Goal: Communication & Community: Ask a question

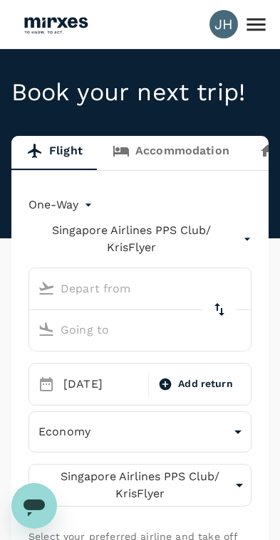
type input "Kuala Lumpur Intl ([GEOGRAPHIC_DATA])"
type input "[GEOGRAPHIC_DATA], [GEOGRAPHIC_DATA] (any)"
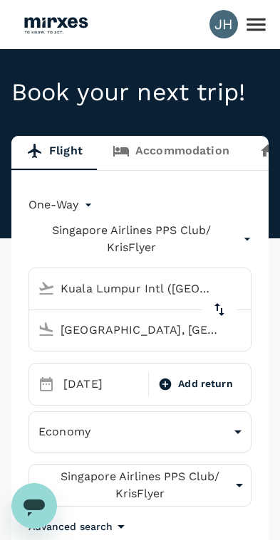
click at [252, 36] on icon at bounding box center [255, 24] width 25 height 25
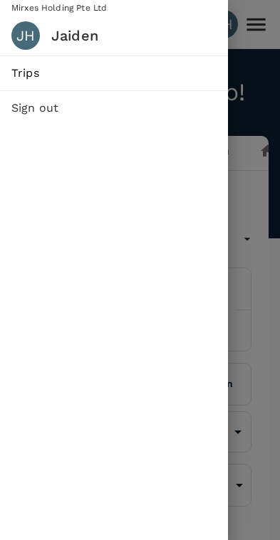
click at [13, 78] on span "Trips" at bounding box center [113, 73] width 205 height 17
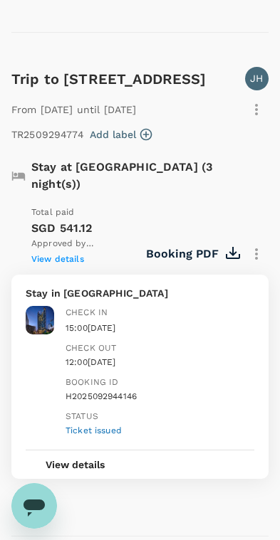
scroll to position [1308, 0]
click at [49, 254] on span "View details" at bounding box center [57, 259] width 53 height 10
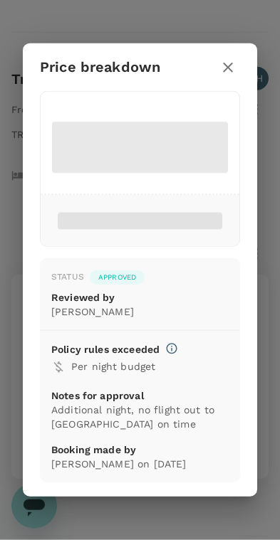
scroll to position [1309, 0]
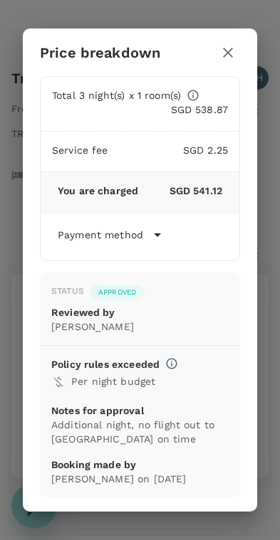
click at [115, 238] on p "Payment method" at bounding box center [100, 235] width 85 height 14
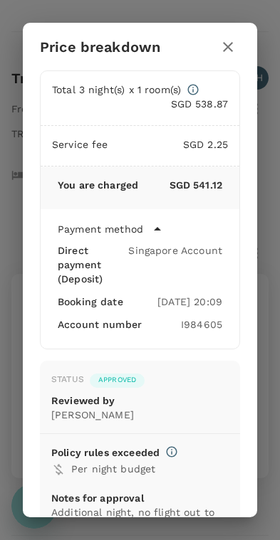
scroll to position [0, 0]
click at [224, 48] on icon "button" at bounding box center [227, 46] width 17 height 17
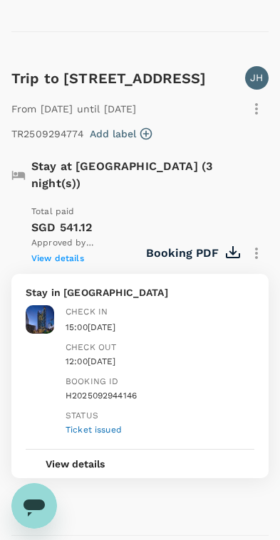
click at [256, 248] on icon "button" at bounding box center [256, 253] width 3 height 11
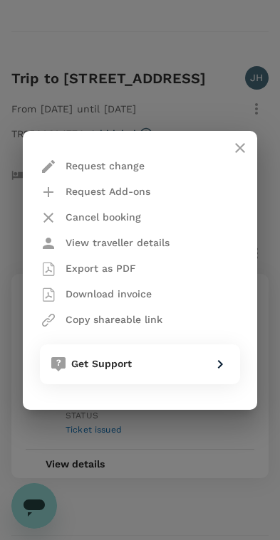
click at [163, 460] on div "Request change Request Add-ons Cancel booking View traveller details Export as …" at bounding box center [140, 270] width 280 height 540
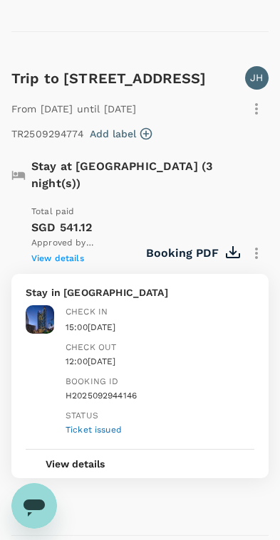
click at [90, 450] on button "View details" at bounding box center [75, 464] width 99 height 28
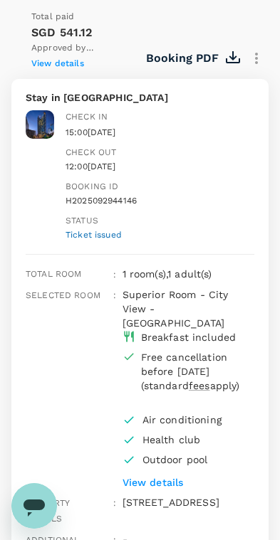
scroll to position [1505, 0]
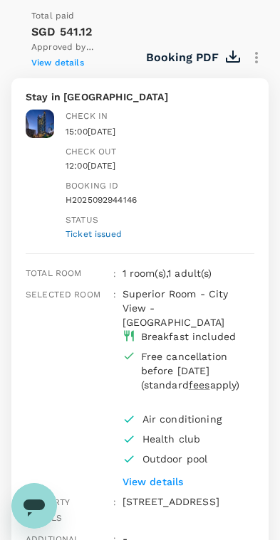
click at [28, 507] on icon "Open messaging window" at bounding box center [33, 508] width 21 height 17
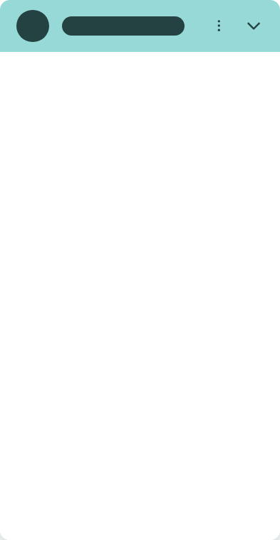
scroll to position [0, 0]
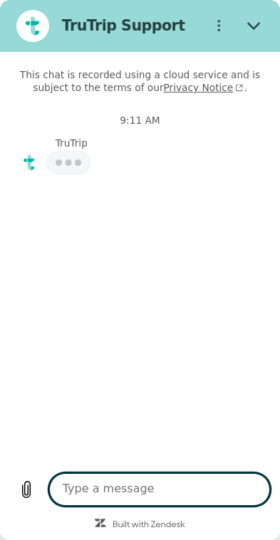
type textarea "x"
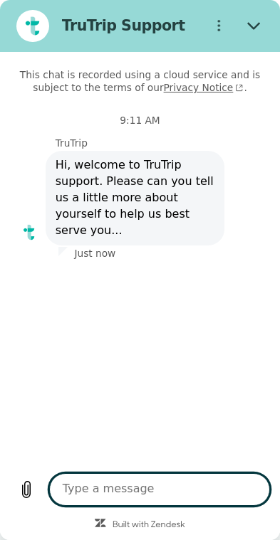
click at [169, 495] on textarea at bounding box center [159, 489] width 221 height 33
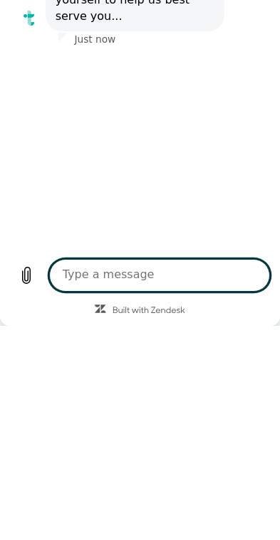
type textarea "H"
type textarea "x"
type textarea "H"
type textarea "x"
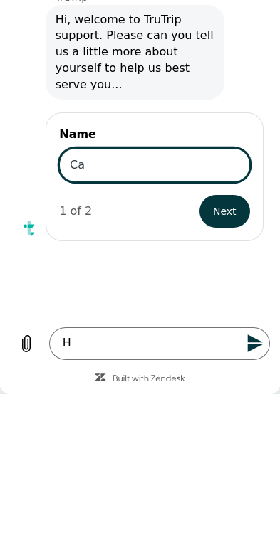
type input "C"
type input "Jaiden"
click at [216, 203] on span "Next" at bounding box center [224, 211] width 23 height 17
type textarea "x"
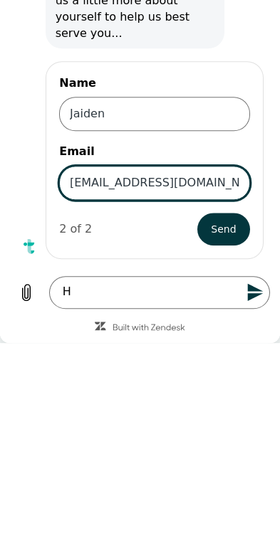
type input "[EMAIL_ADDRESS][DOMAIN_NAME]"
click at [230, 220] on button "Send" at bounding box center [223, 230] width 53 height 33
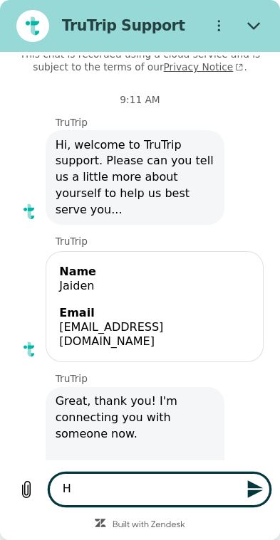
type textarea "x"
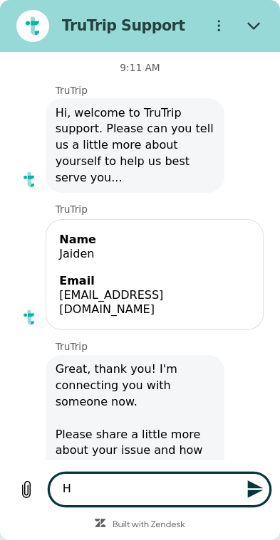
scroll to position [54, 0]
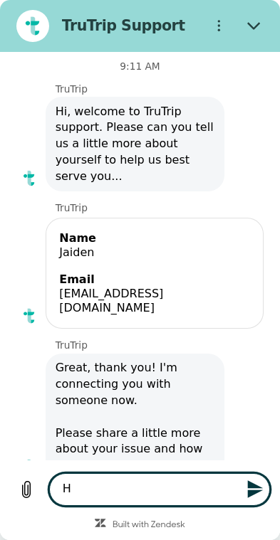
click at [143, 490] on textarea "H" at bounding box center [159, 489] width 221 height 33
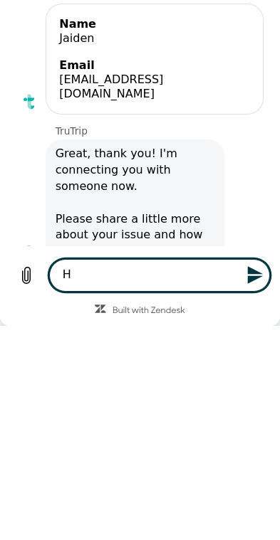
type textarea "x"
type textarea "H"
type textarea "x"
type textarea "C"
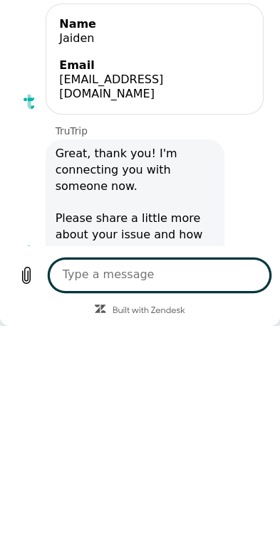
type textarea "x"
type textarea "Co"
type textarea "x"
type textarea "Con"
type textarea "x"
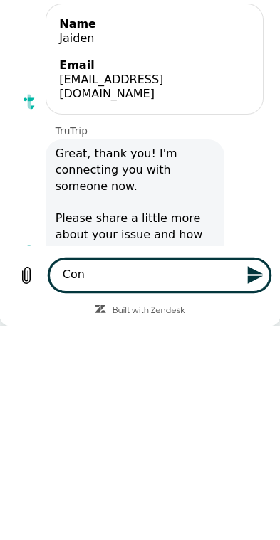
type textarea "Conf"
type textarea "x"
type textarea "Confi"
type textarea "x"
type textarea "Confir"
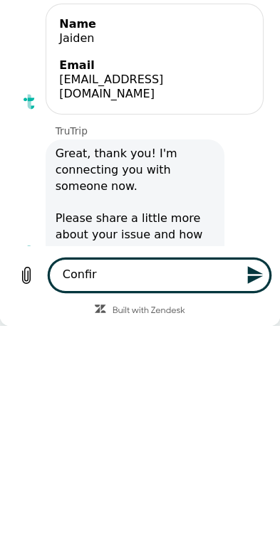
type textarea "x"
type textarea "Confirm"
type textarea "x"
type textarea "Confirma"
type textarea "x"
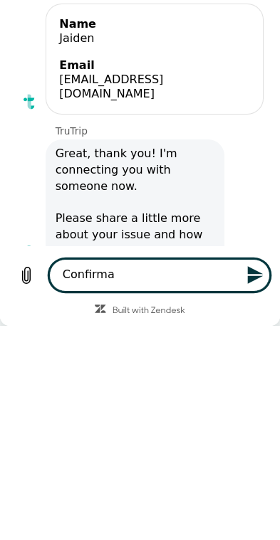
type textarea "Confirmat"
type textarea "x"
type textarea "Confirmati"
type textarea "x"
type textarea "Confirmatio"
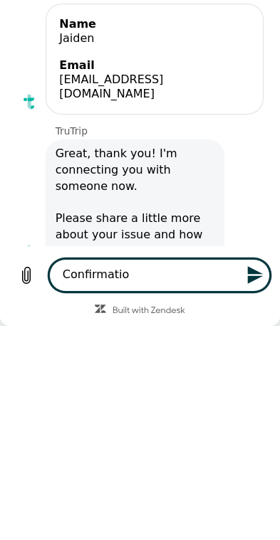
type textarea "x"
type textarea "Confirmation"
type textarea "x"
type textarea "Confirmation"
type textarea "x"
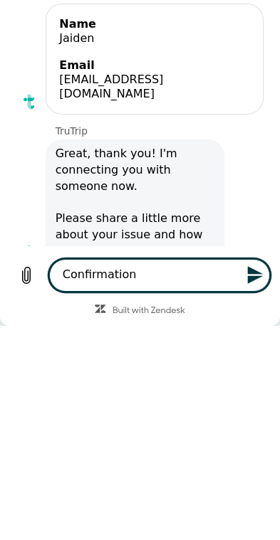
type textarea "Confirmation o"
type textarea "x"
type textarea "Confirmation of"
type textarea "x"
type textarea "Confirmation of"
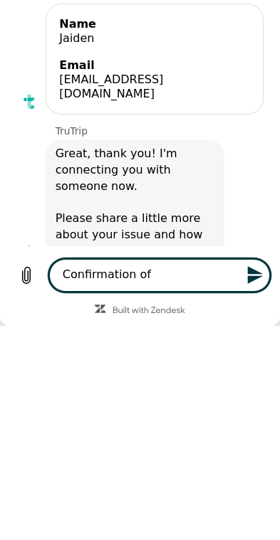
type textarea "x"
type textarea "Confirmation of h"
type textarea "x"
type textarea "Confirmation of ho"
type textarea "x"
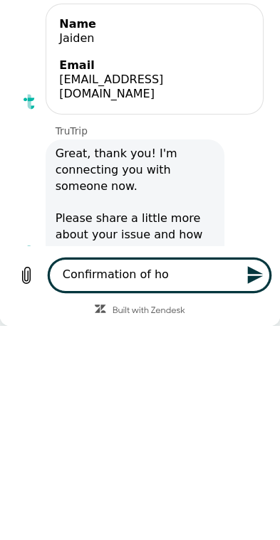
type textarea "Confirmation of hot"
type textarea "x"
type textarea "Confirmation of hote"
type textarea "x"
type textarea "Confirmation of hotel"
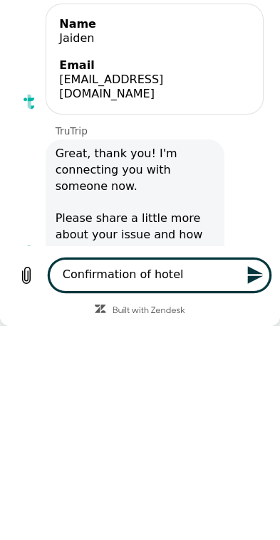
type textarea "x"
type textarea "Confirmation of hotel"
click at [261, 289] on button "Send message" at bounding box center [254, 275] width 33 height 33
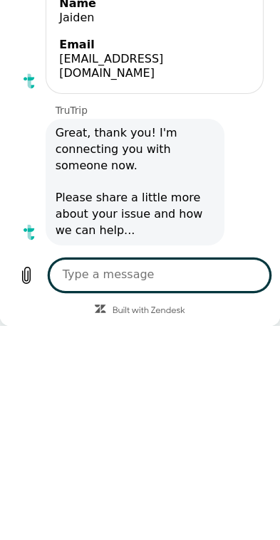
type textarea "x"
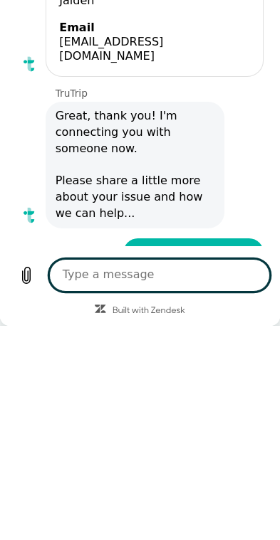
scroll to position [93, 0]
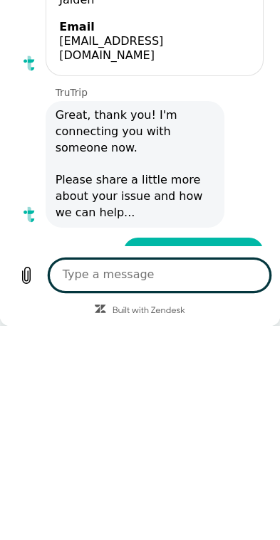
type textarea "H"
type textarea "x"
type textarea "Hi"
type textarea "x"
type textarea "Hi"
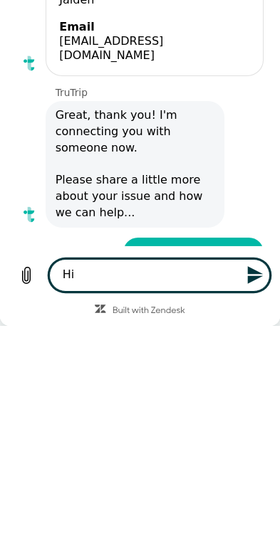
type textarea "x"
type textarea "Hi x"
type textarea "x"
type textarea "Hi xn"
type textarea "x"
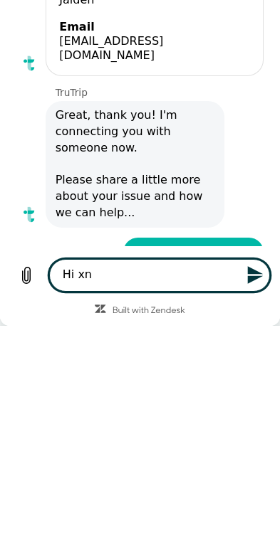
type textarea "Hi xna"
type textarea "x"
type textarea "Hi can"
type textarea "x"
type textarea "Hi can"
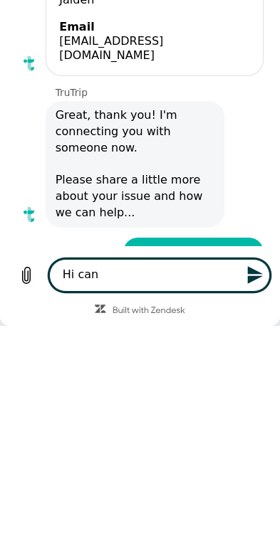
type textarea "x"
type textarea "Hi can i"
type textarea "x"
type textarea "Hi can I"
type textarea "x"
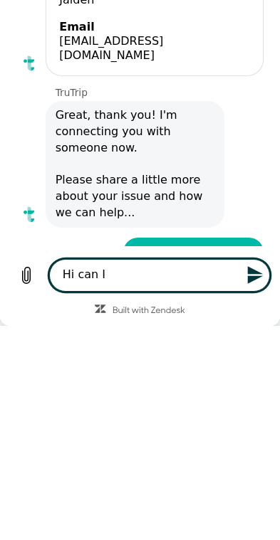
type textarea "Hi can I"
type textarea "x"
type textarea "Hi can I c"
type textarea "x"
type textarea "Hi can I ch"
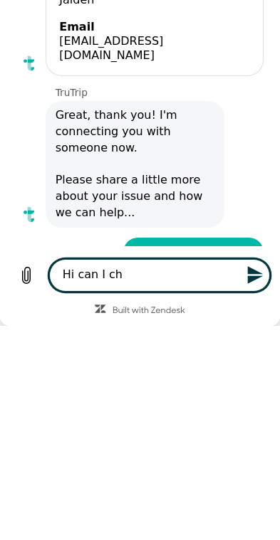
type textarea "x"
type textarea "Hi can I che"
type textarea "x"
type textarea "Hi can I chec"
type textarea "x"
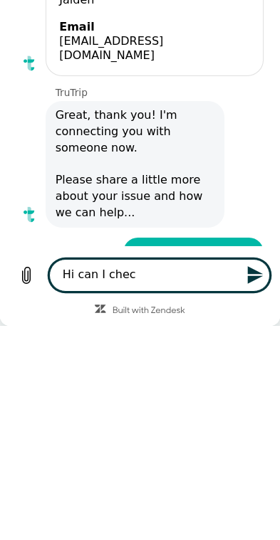
type textarea "Hi can I check"
type textarea "x"
type textarea "Hi can I check"
type textarea "x"
type textarea "Hi can I check i"
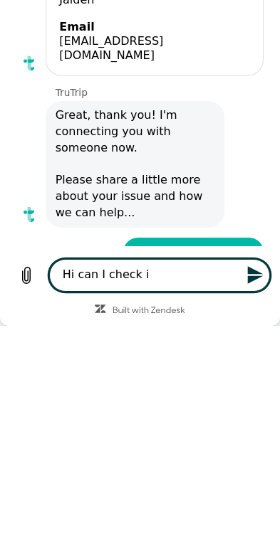
type textarea "x"
type textarea "Hi can I check if"
type textarea "x"
type textarea "Hi can I check if"
type textarea "x"
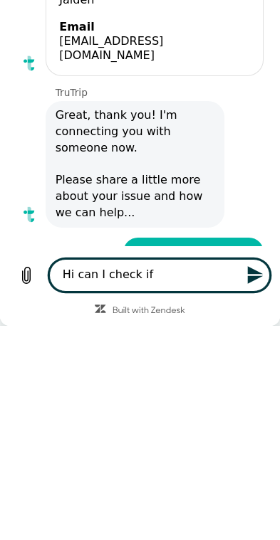
type textarea "Hi can I check if m"
type textarea "x"
type textarea "Hi can I check if my"
type textarea "x"
type textarea "Hi can I check if my"
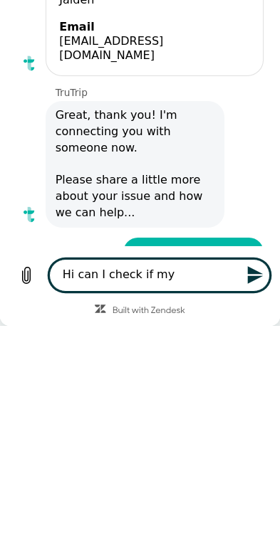
type textarea "x"
type textarea "Hi can I check if my k"
type textarea "x"
type textarea "Hi can I check if my ku"
type textarea "x"
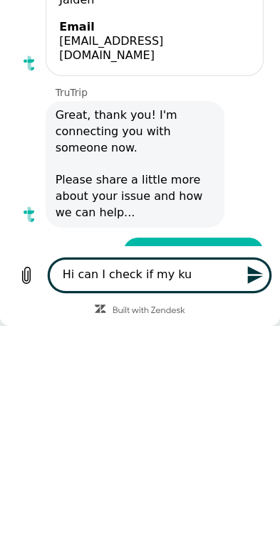
type textarea "Hi can I check if my kuc"
type textarea "x"
type textarea "Hi can I check if my kuch"
type textarea "x"
type textarea "Hi can I check if my kuchi"
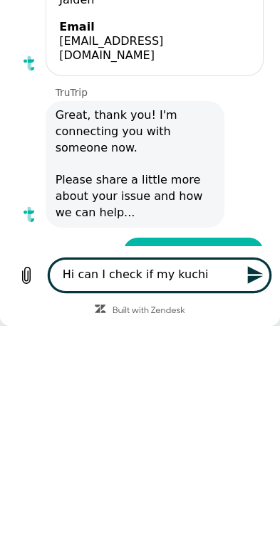
type textarea "x"
type textarea "Hi can I check if my kuchin"
type textarea "x"
type textarea "Hi can I check if my kuching"
type textarea "x"
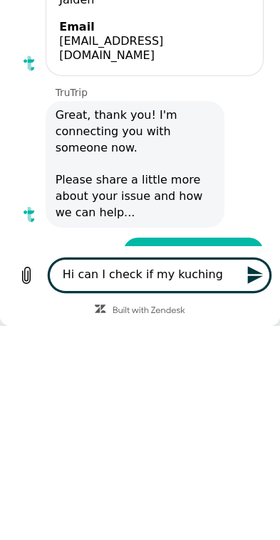
type textarea "Hi can I check if my Kuching"
type textarea "x"
type textarea "Hi can I check if my Kuching"
type textarea "x"
type textarea "Hi can I check if my Kuching s"
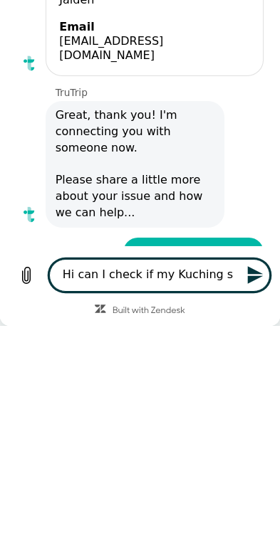
type textarea "x"
type textarea "Hi can I check if my Kuching sh"
type textarea "x"
type textarea "Hi can I check if my Kuching s"
type textarea "x"
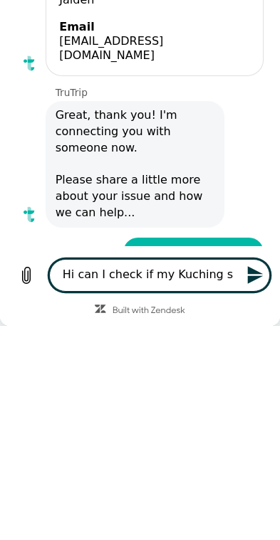
type textarea "Hi can I check if my Kuching"
type textarea "x"
type textarea "Hi can I check if my Kuching h"
type textarea "x"
type textarea "Hi can I check if my Kuching hi"
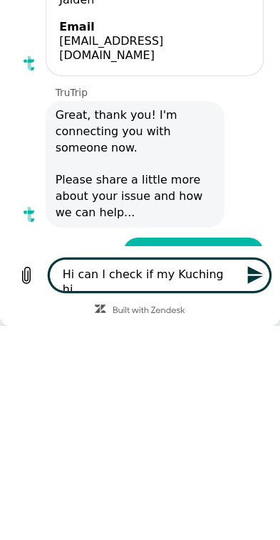
type textarea "x"
type textarea "Hi can I check if my Kuching hit"
type textarea "x"
type textarea "Hi can I check if my Kuching hite"
type textarea "x"
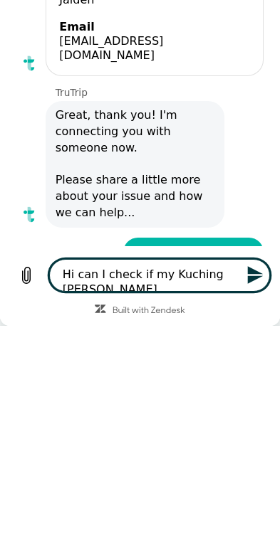
type textarea "Hi can I check if my Kuching hitel"
type textarea "x"
type textarea "Hi can I check if my Kuching hotel"
type textarea "x"
type textarea "Hi can I check if my Kuching hotel"
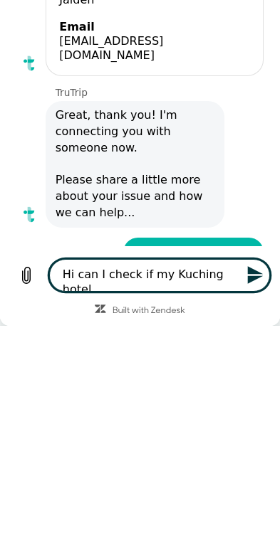
type textarea "x"
type textarea "Hi can I check if my Kuching hotel"
type textarea "x"
type textarea "Hi can I check if my Kuching hotel"
type textarea "x"
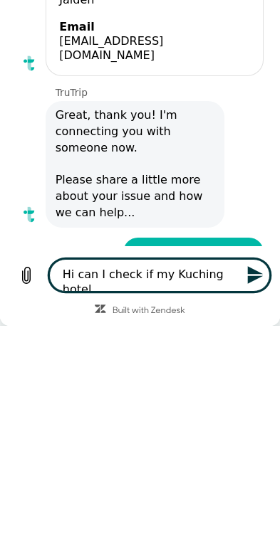
type textarea "Hi can I check if my Kuching hotel"
type textarea "x"
type textarea "Hi can I check if my Kuching hote"
type textarea "x"
type textarea "Hi can I check if my Kuching hot"
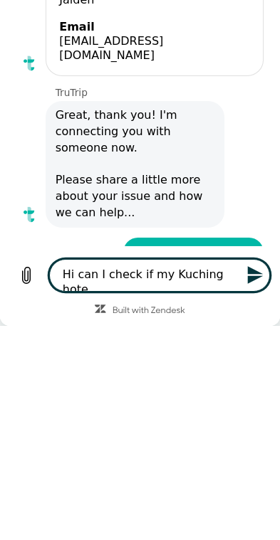
type textarea "x"
type textarea "Hi can I check if my Kuching ho"
type textarea "x"
type textarea "Hi can I check if my Kuching h"
type textarea "x"
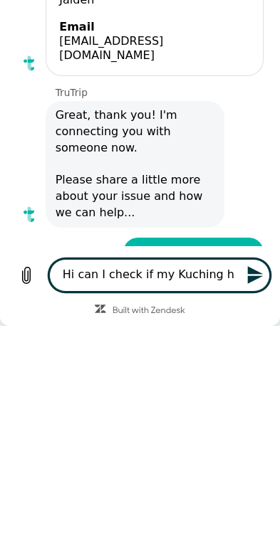
type textarea "Hi can I check if my Kuching"
type textarea "x"
type textarea "Hi can I check if my Kuching"
type textarea "x"
type textarea "Hi can I check if my Kuchin"
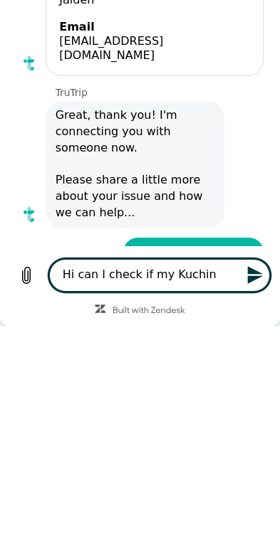
type textarea "x"
type textarea "Hi can I check if my Kuchi"
type textarea "x"
type textarea "Hi can I check if my Kuch"
type textarea "x"
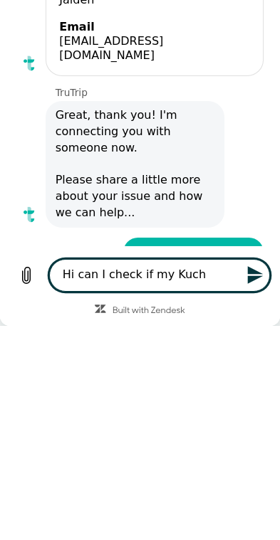
type textarea "Hi can I check if my Kuc"
type textarea "x"
type textarea "Hi can I check if my Ku"
type textarea "x"
type textarea "Hi can I check if my K"
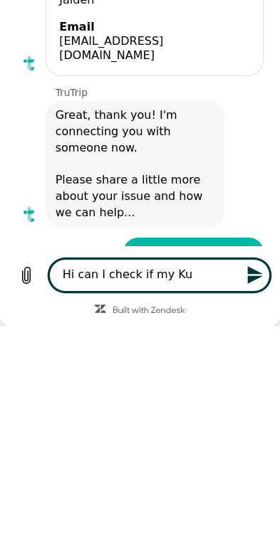
type textarea "x"
type textarea "Hi can I check if my"
type textarea "x"
type textarea "Hi can I check if my"
type textarea "x"
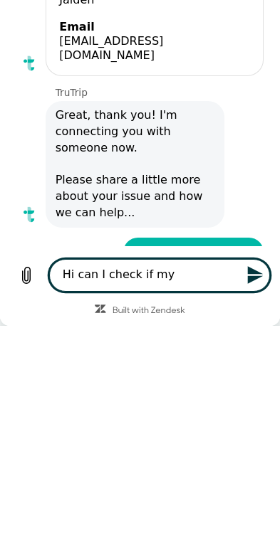
type textarea "Hi can I check if myb"
type textarea "x"
type textarea "Hi can I check if mybo"
type textarea "x"
type textarea "Hi can I check if myboo"
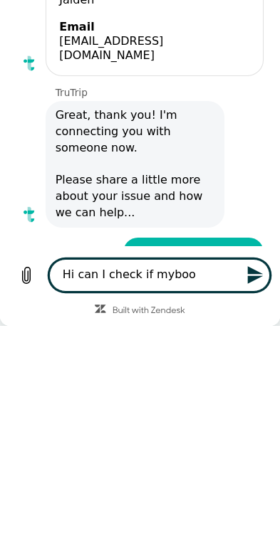
type textarea "x"
type textarea "Hi can I check if mybook"
type textarea "x"
type textarea "Hi can I check if mybooki"
type textarea "x"
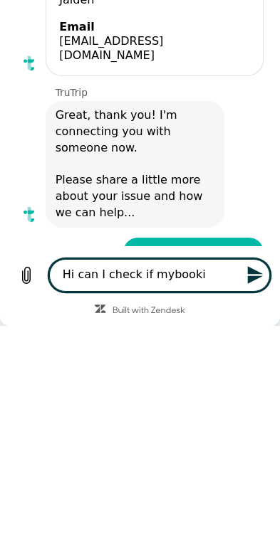
type textarea "Hi can I check if mybookin"
type textarea "x"
type textarea "Hi can I check if mybookinh"
type textarea "x"
type textarea "Hi can I check if my booking"
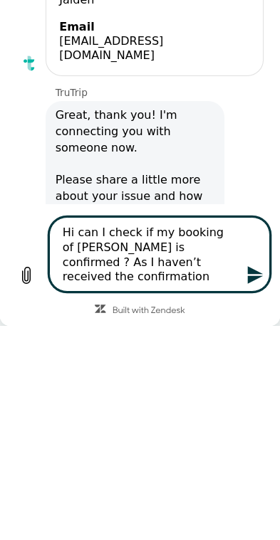
click at [258, 278] on icon "Send message" at bounding box center [256, 276] width 16 height 18
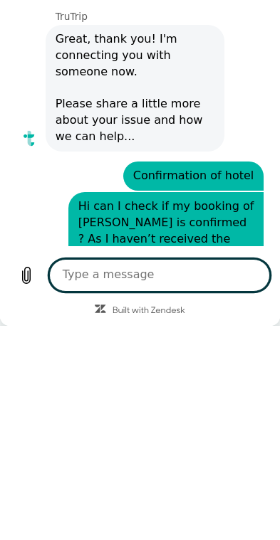
scroll to position [170, 0]
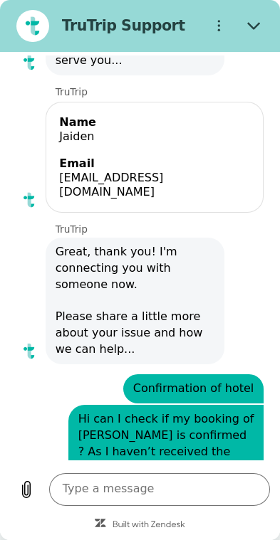
click at [257, 25] on icon "Close" at bounding box center [253, 26] width 12 height 7
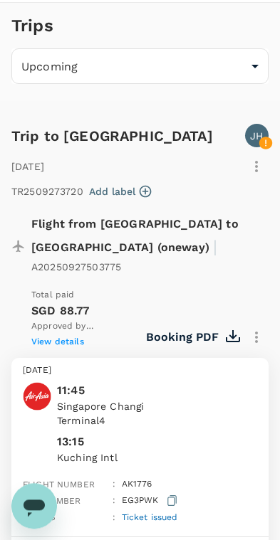
scroll to position [46, 0]
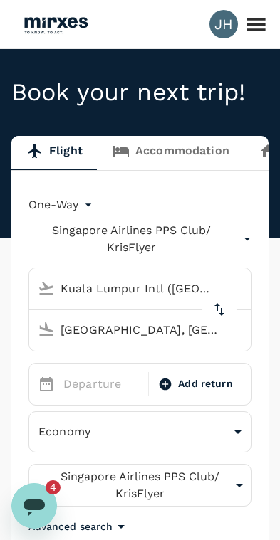
click at [39, 511] on icon "Open messaging window, 4 unread messages" at bounding box center [34, 506] width 26 height 26
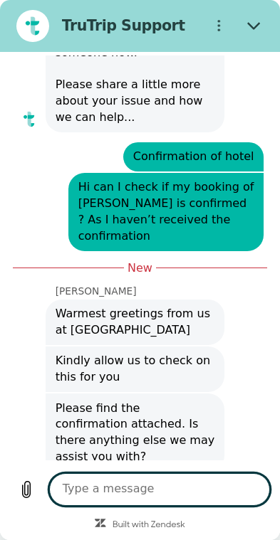
type textarea "x"
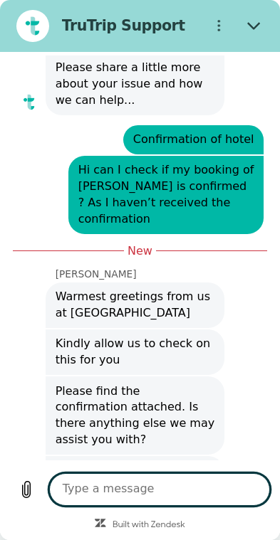
scroll to position [420, 0]
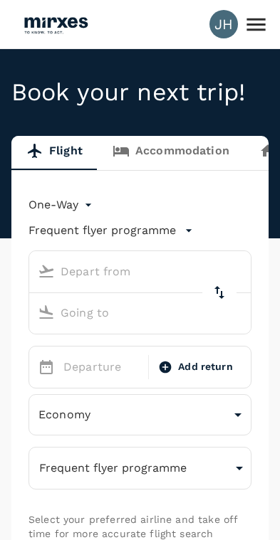
type input "Kuala Lumpur Intl ([GEOGRAPHIC_DATA])"
type input "[GEOGRAPHIC_DATA], [GEOGRAPHIC_DATA] (any)"
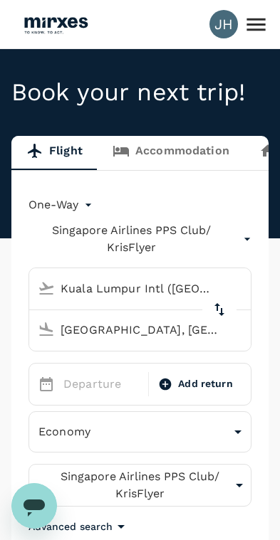
click at [24, 497] on icon "Open messaging window" at bounding box center [34, 506] width 26 height 26
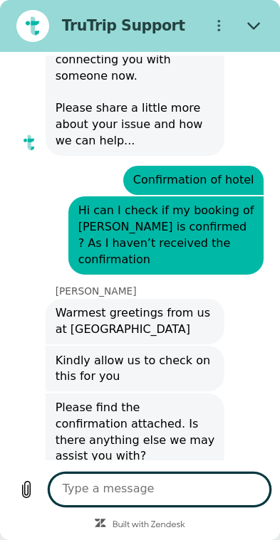
type textarea "x"
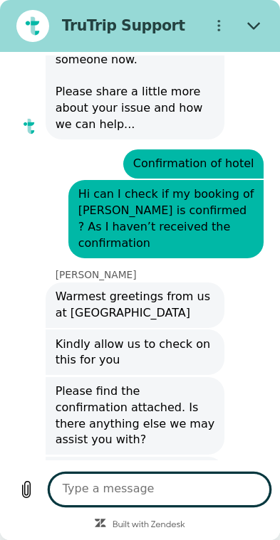
scroll to position [396, 0]
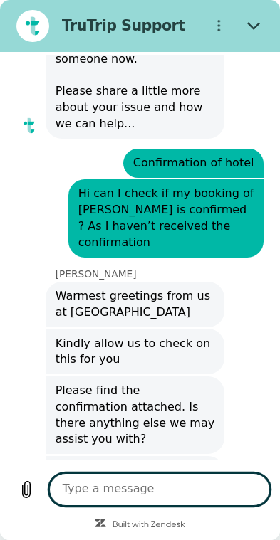
click at [165, 495] on textarea at bounding box center [159, 489] width 221 height 33
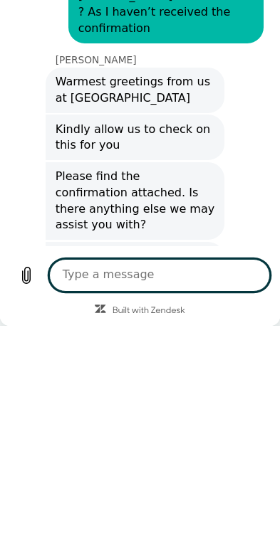
type textarea "I"
type textarea "x"
type textarea "Iy"
type textarea "x"
type textarea "It"
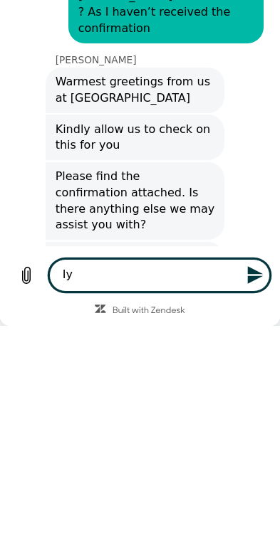
type textarea "x"
type textarea "It"
type textarea "x"
type textarea "It i"
type textarea "x"
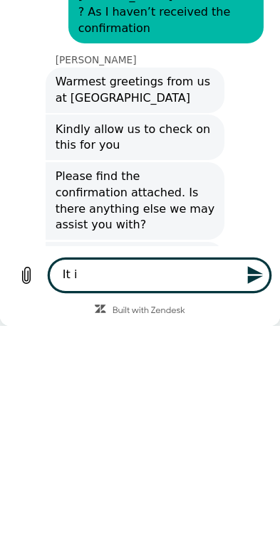
type textarea "It is"
type textarea "x"
type textarea "It is"
type textarea "x"
type textarea "It is n"
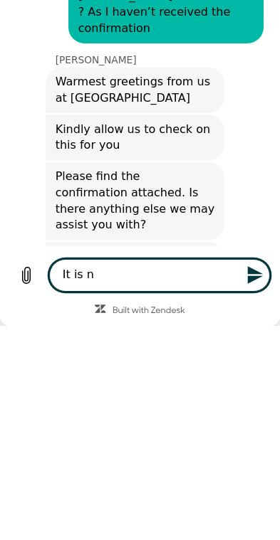
type textarea "x"
type textarea "It is no"
type textarea "x"
type textarea "It is not"
type textarea "x"
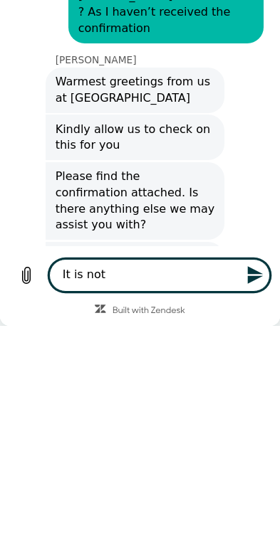
type textarea "It is not"
type textarea "x"
type textarea "It is not r"
type textarea "x"
type textarea "It is not re"
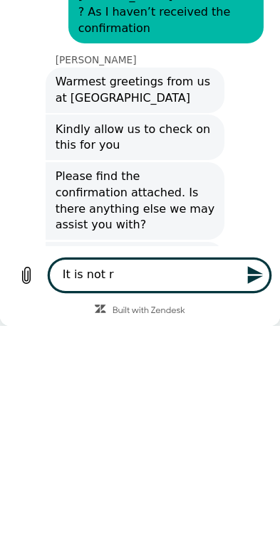
type textarea "x"
type textarea "It is not ref"
type textarea "x"
type textarea "It is not refe"
type textarea "x"
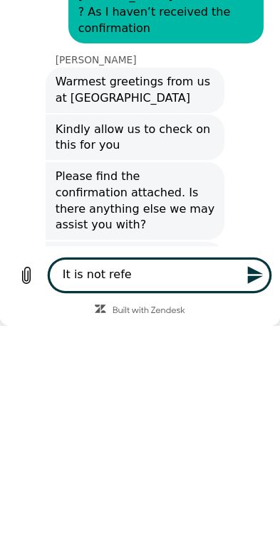
type textarea "It is not refec"
type textarea "x"
type textarea "It is not refe"
type textarea "x"
type textarea "It is not ref"
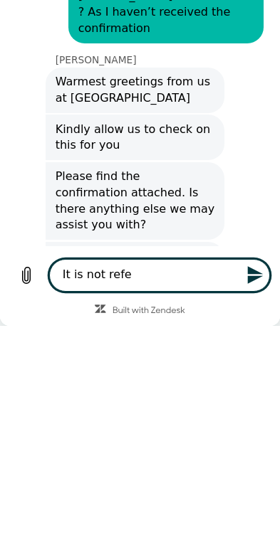
type textarea "x"
type textarea "It is not refl"
type textarea "x"
type textarea "It is not refle"
type textarea "x"
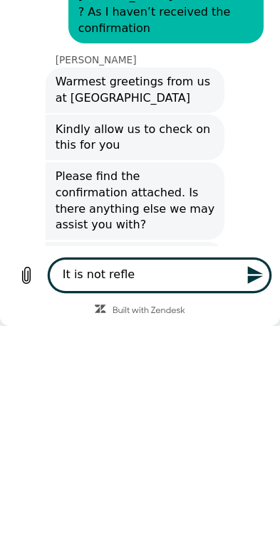
type textarea "It is not reflec"
type textarea "x"
type textarea "It is not reflect"
type textarea "x"
type textarea "It is not reflectu"
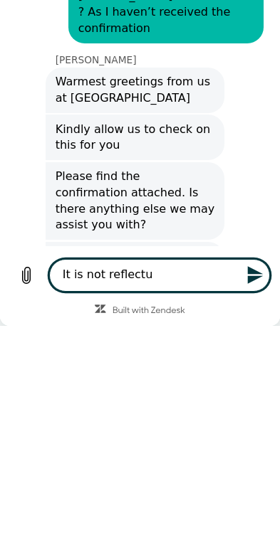
type textarea "x"
type textarea "It is not reflect"
type textarea "x"
type textarea "It is not reflecte"
type textarea "x"
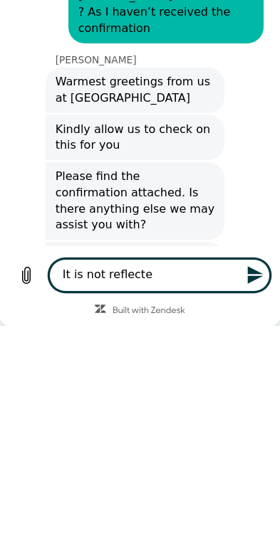
type textarea "It is not reflected"
type textarea "x"
type textarea "It is not reflected"
type textarea "x"
type textarea "It is not reflected i"
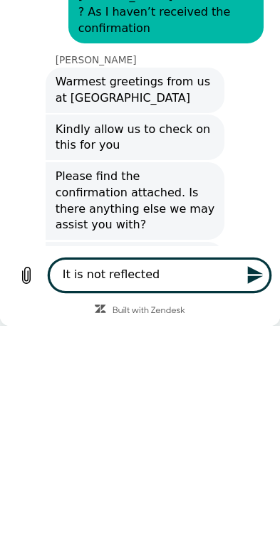
type textarea "x"
type textarea "It is not reflected in"
type textarea "x"
type textarea "It is not reflected in"
type textarea "x"
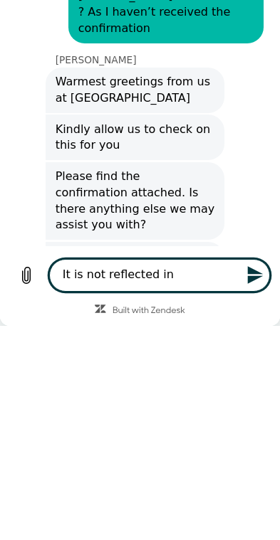
type textarea "It is not reflected in y"
type textarea "x"
type textarea "It is not reflected in ym"
type textarea "x"
type textarea "It is not reflected in my"
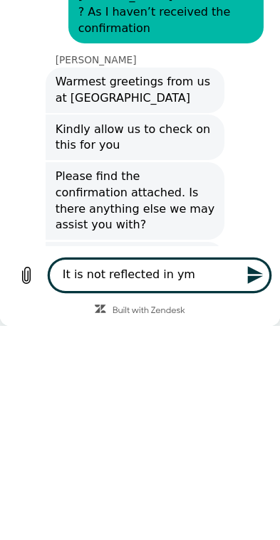
type textarea "x"
type textarea "It is not reflected in my"
type textarea "x"
type textarea "It is not reflected in my b"
type textarea "x"
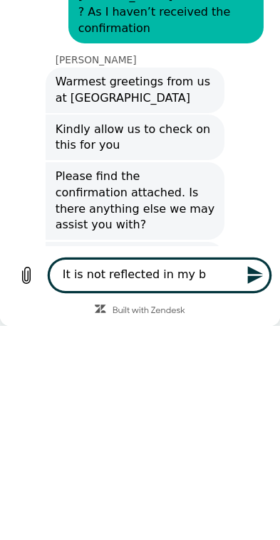
type textarea "It is not reflected in my bo"
type textarea "x"
type textarea "It is not reflected in my bon"
type textarea "x"
type textarea "It is not reflected in my bonv"
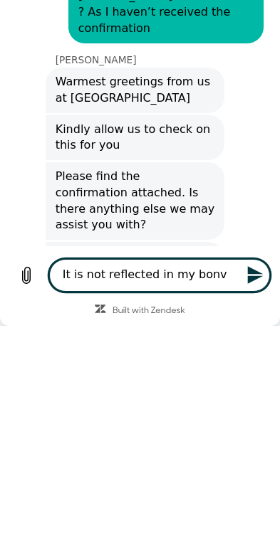
type textarea "x"
type textarea "It is not reflected in my bonvo"
type textarea "x"
type textarea "It is not reflected in my bonvoy"
type textarea "x"
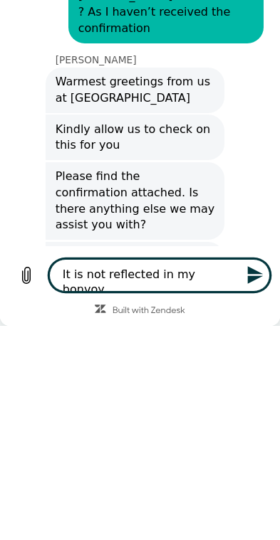
type textarea "It is not reflected in my bonvoy"
type textarea "x"
type textarea "It is not reflected in my bonvoy a"
type textarea "x"
type textarea "It is not reflected in my bonvoy ap"
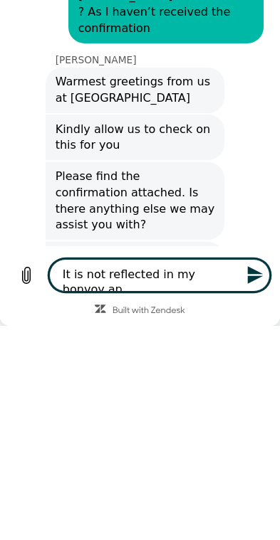
type textarea "x"
type textarea "It is not reflected in my bonvoy app"
type textarea "x"
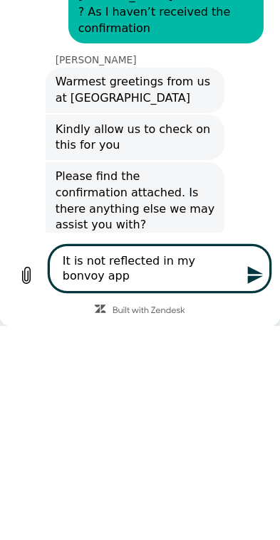
type textarea "It is not reflected in my bonvoy app"
type textarea "x"
type textarea "It is not reflected in my bonvoy app."
type textarea "x"
type textarea "It is not reflected in my bonvoy app."
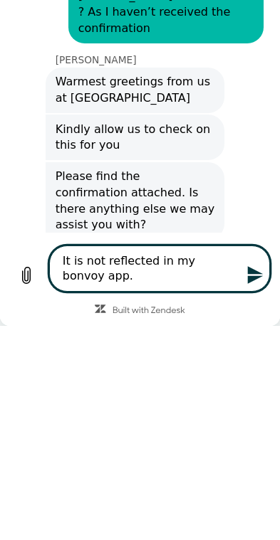
type textarea "x"
type textarea "It is not reflected in my bonvoy app. C"
type textarea "x"
type textarea "It is not reflected in my bonvoy app. Ca"
type textarea "x"
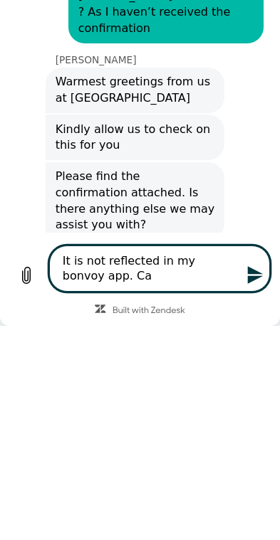
type textarea "It is not reflected in my bonvoy app. Can"
type textarea "x"
type textarea "It is not reflected in my bonvoy app. Can"
type textarea "x"
type textarea "It is not reflected in my bonvoy app. Can u"
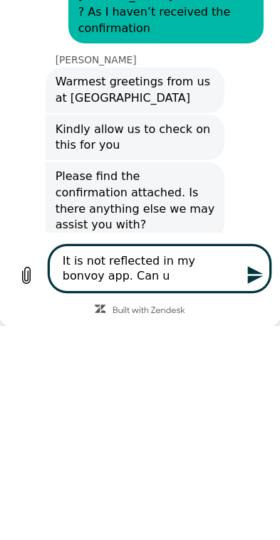
type textarea "x"
type textarea "It is not reflected in my bonvoy app. Can u"
type textarea "x"
type textarea "It is not reflected in my bonvoy app. Can u c"
type textarea "x"
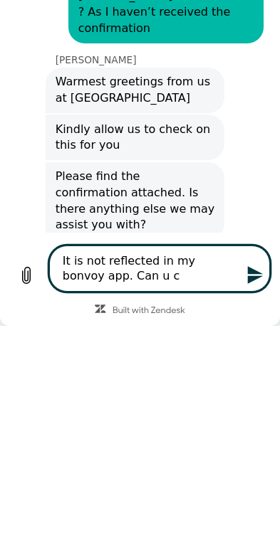
type textarea "It is not reflected in my bonvoy app. Can u cu"
type textarea "x"
type textarea "It is not reflected in my bonvoy app. Can u cue"
type textarea "x"
type textarea "It is not reflected in my bonvoy app. Can u cuec"
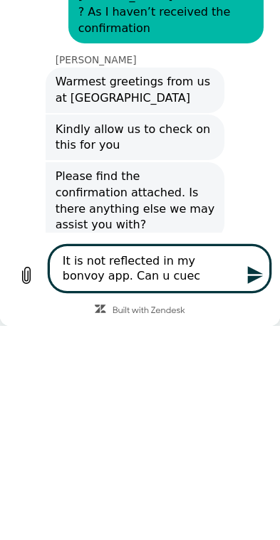
type textarea "x"
type textarea "It is not reflected in my bonvoy app. Can u cueck"
type textarea "x"
type textarea "It is not reflected in my bonvoy app. Can u check"
type textarea "x"
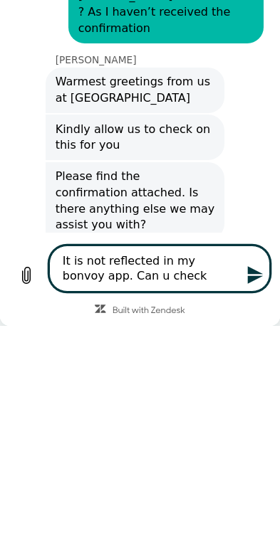
type textarea "It is not reflected in my bonvoy app. Can u check"
type textarea "x"
type textarea "It is not reflected in my bonvoy app. Can u check i"
type textarea "x"
type textarea "It is not reflected in my bonvoy app. Can u check if"
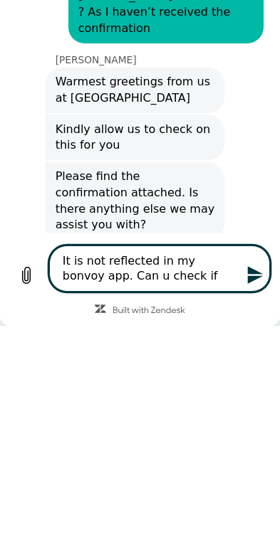
type textarea "x"
type textarea "It is not reflected in my bonvoy app. Can u check if"
type textarea "x"
type textarea "It is not reflected in my bonvoy app. Can u check if m"
type textarea "x"
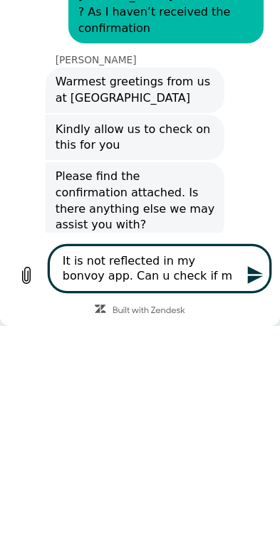
type textarea "It is not reflected in my bonvoy app. Can u check if my"
type textarea "x"
type textarea "It is not reflected in my bonvoy app. Can u check if my"
type textarea "x"
type textarea "It is not reflected in my bonvoy app. Can u check if my j"
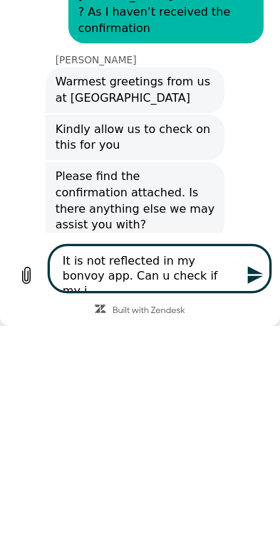
type textarea "x"
type textarea "It is not reflected in my bonvoy app. Can u check if my jo"
type textarea "x"
type textarea "It is not reflected in my bonvoy app. Can u check if my [PERSON_NAME]"
type textarea "x"
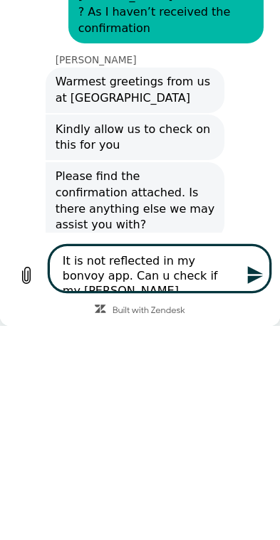
type textarea "It is not reflected in my bonvoy app. Can u check if my jonv"
type textarea "x"
type textarea "It is not reflected in my bonvoy app. Can u check if my jonvo"
type textarea "x"
type textarea "It is not reflected in my bonvoy app. Can u check if my jonvoy"
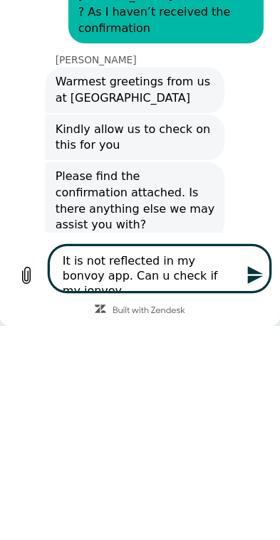
type textarea "x"
type textarea "It is not reflected in my bonvoy app. Can u check if my bonvoy"
type textarea "x"
type textarea "It is not reflected in my bonvoy app. Can u check if my bonvoy"
type textarea "x"
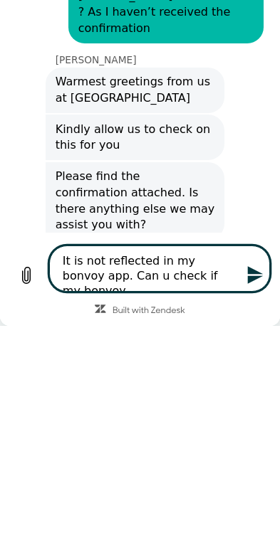
type textarea "It is not reflected in my bonvoy app. Can u check if my bonvoy m"
type textarea "x"
type textarea "It is not reflected in my bonvoy app. Can u check if my bonvoy me"
type textarea "x"
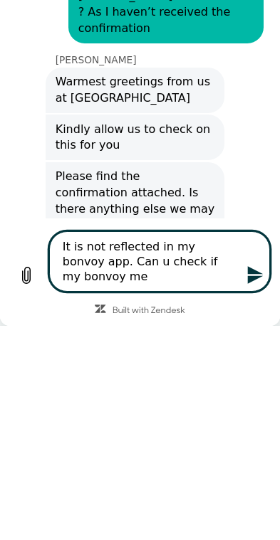
type textarea "It is not reflected in my bonvoy app. Can u check if my bonvoy mem"
type textarea "x"
type textarea "It is not reflected in my bonvoy app. Can u check if my bonvoy meme"
type textarea "x"
type textarea "It is not reflected in my bonvoy app. Can u check if my bonvoy memem"
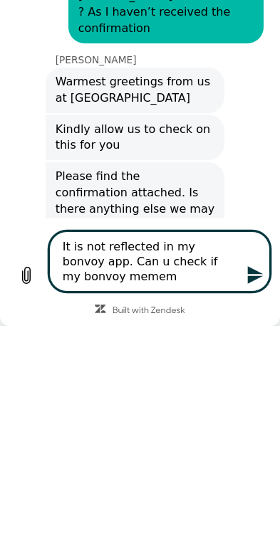
type textarea "x"
type textarea "It is not reflected in my bonvoy app. Can u check if my bonvoy mememb"
type textarea "x"
type textarea "It is not reflected in my bonvoy app. Can u check if my bonvoy memembe"
type textarea "x"
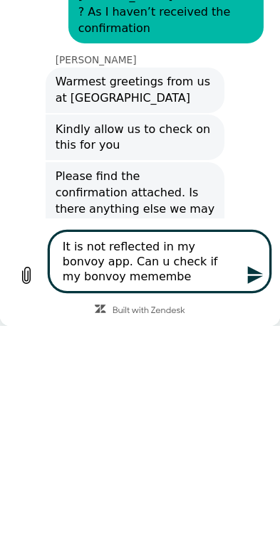
type textarea "It is not reflected in my bonvoy app. Can u check if my bonvoy memember"
type textarea "x"
type textarea "It is not reflected in my bonvoy app. Can u check if my bonvoy remember"
type textarea "x"
type textarea "It is not reflected in my bonvoy app. Can u check if my bonvoy remember"
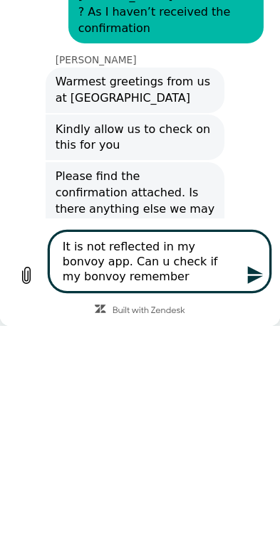
type textarea "x"
type textarea "It is not reflected in my bonvoy app. Can u check if my bonvoy remember s"
type textarea "x"
type textarea "It is not reflected in my bonvoy app. Can u check if my bonvoy remember sh"
type textarea "x"
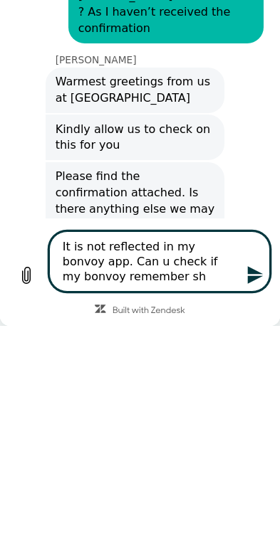
type textarea "It is not reflected in my bonvoy app. Can u check if my bonvoy remember shi"
type textarea "x"
type textarea "It is not reflected in my bonvoy app. Can u check if my bonvoy remember sh"
type textarea "x"
type textarea "It is not reflected in my bonvoy app. Can u check if my bonvoy remember s"
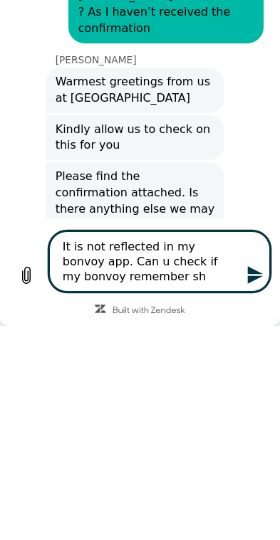
type textarea "x"
type textarea "It is not reflected in my bonvoy app. Can u check if my bonvoy remember"
type textarea "x"
type textarea "It is not reflected in my bonvoy app. Can u check if my bonvoy remember"
type textarea "x"
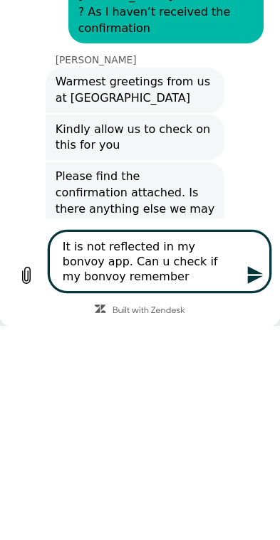
type textarea "It is not reflected in my bonvoy app. Can u check if my bonvoy remembe"
type textarea "x"
type textarea "It is not reflected in my bonvoy app. Can u check if my bonvoy rememb"
type textarea "x"
type textarea "It is not reflected in my bonvoy app. Can u check if my bonvoy remem"
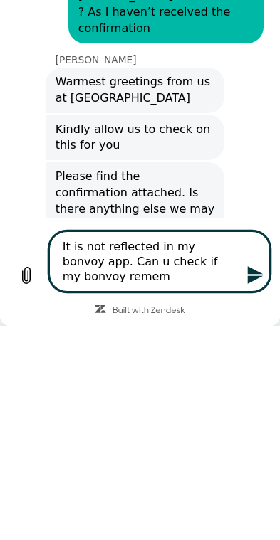
type textarea "x"
type textarea "It is not reflected in my bonvoy app. Can u check if my bonvoy reme"
type textarea "x"
type textarea "It is not reflected in my bonvoy app. Can u check if my bonvoy rem"
type textarea "x"
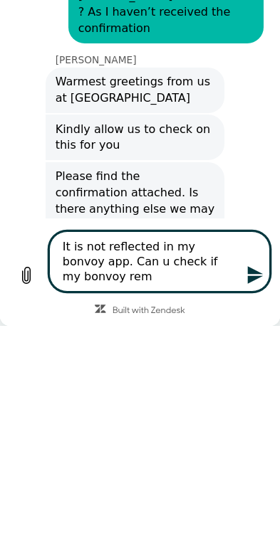
type textarea "It is not reflected in my bonvoy app. Can u check if my bonvoy re"
type textarea "x"
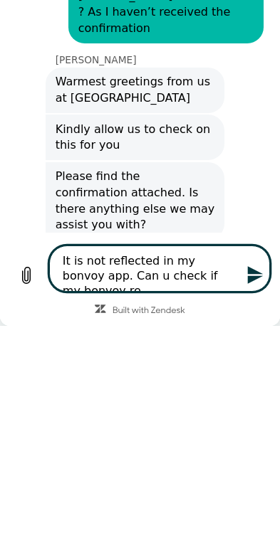
scroll to position [6, 0]
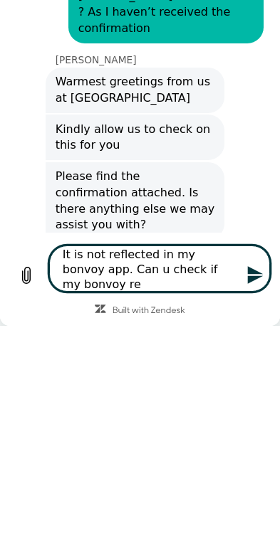
type textarea "It is not reflected in my bonvoy app. Can u check if my bonvoy r"
type textarea "x"
type textarea "It is not reflected in my bonvoy app. Can u check if my bonvoy"
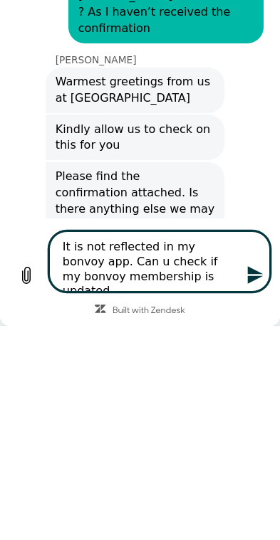
click at [260, 282] on icon "Send message" at bounding box center [255, 274] width 19 height 19
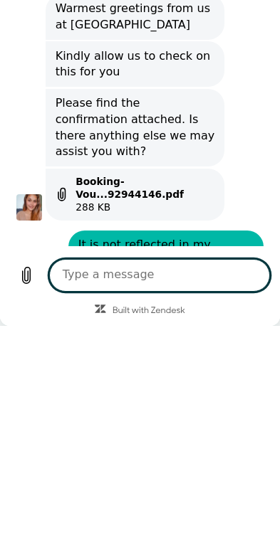
scroll to position [469, 0]
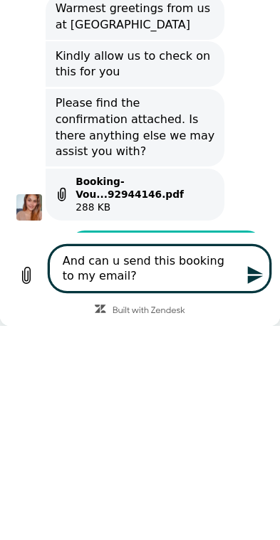
click at [253, 279] on icon "Send message" at bounding box center [256, 276] width 16 height 18
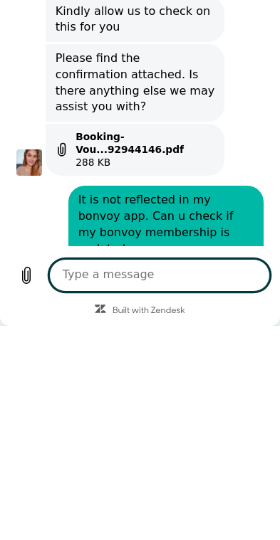
scroll to position [515, 0]
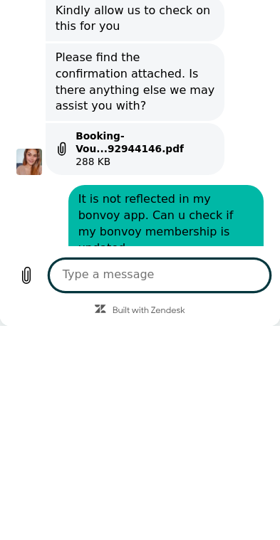
click at [18, 263] on div "says: And can u send this booking to my email?" at bounding box center [134, 286] width 260 height 47
